Goal: Information Seeking & Learning: Learn about a topic

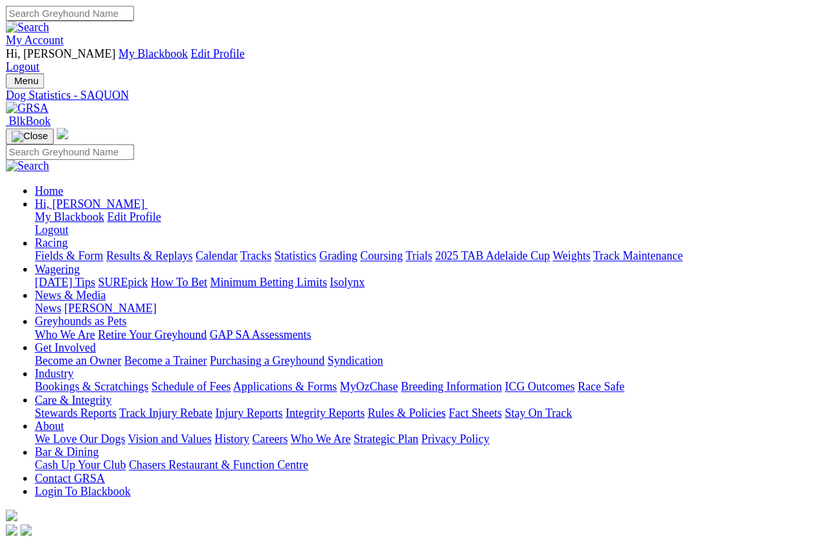
scroll to position [9, 0]
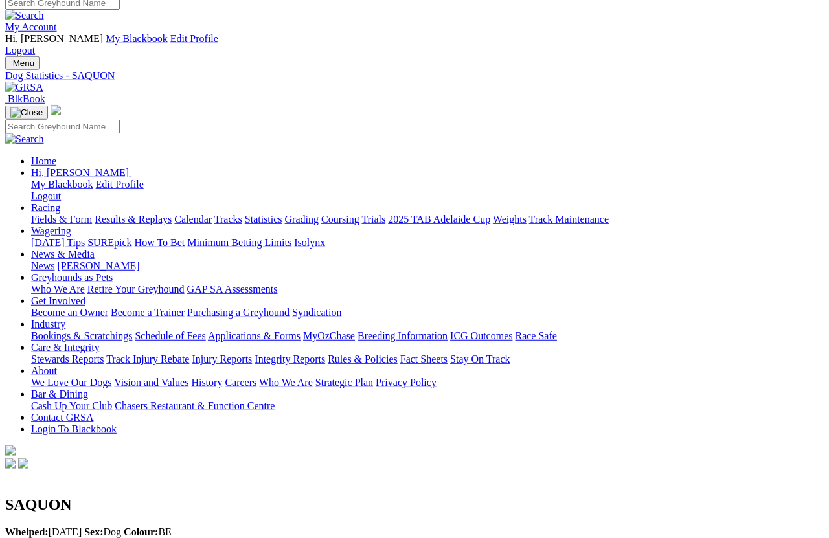
click at [156, 214] on link "Results & Replays" at bounding box center [133, 219] width 77 height 11
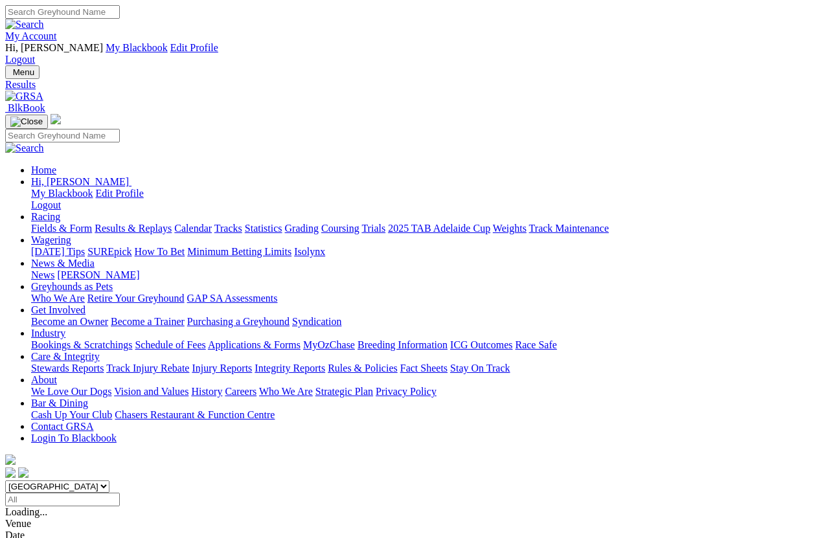
scroll to position [9, 0]
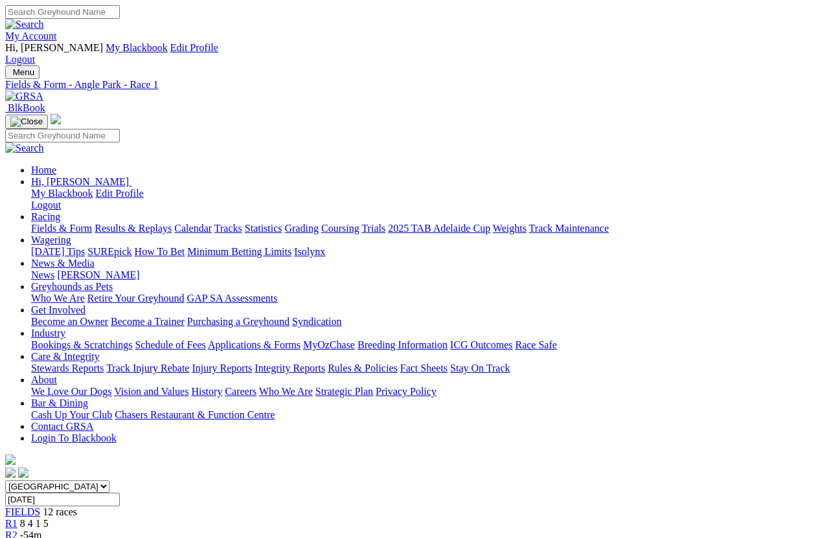
scroll to position [9, 0]
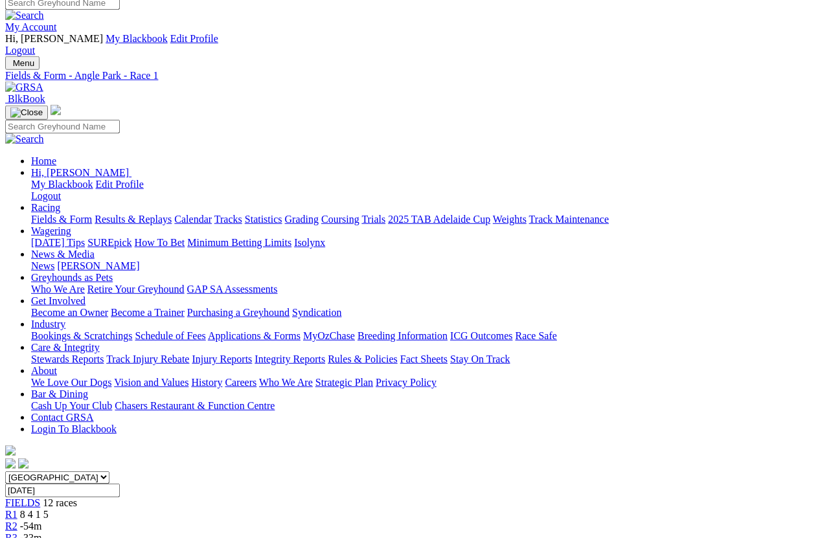
click at [42, 521] on span "-54m" at bounding box center [31, 526] width 22 height 11
